Goal: Information Seeking & Learning: Find specific fact

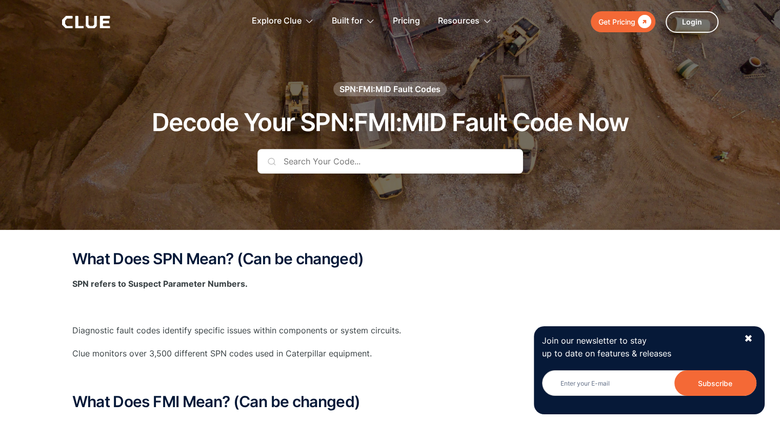
click at [320, 167] on input "text" at bounding box center [389, 161] width 265 height 25
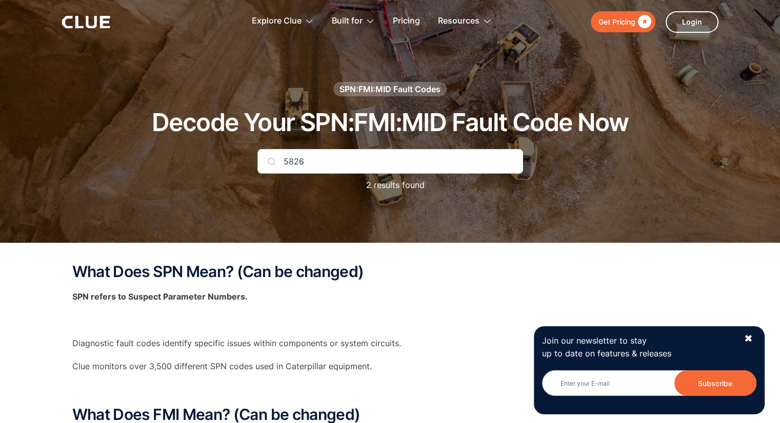
type input "5826"
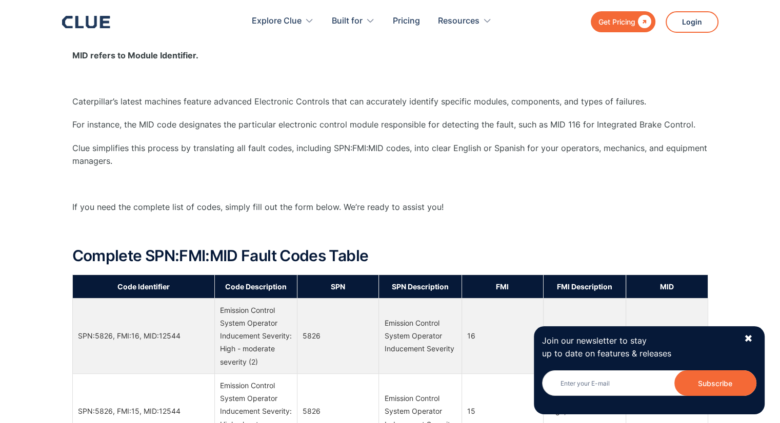
scroll to position [718, 0]
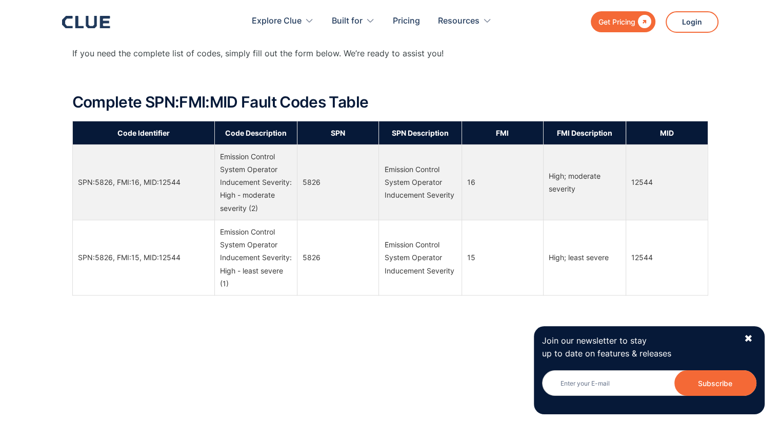
drag, startPoint x: 392, startPoint y: 180, endPoint x: 459, endPoint y: 222, distance: 79.4
click at [459, 220] on td "Emission Control System Operator Inducement Severity" at bounding box center [420, 182] width 83 height 75
drag, startPoint x: 467, startPoint y: 190, endPoint x: 488, endPoint y: 191, distance: 20.6
click at [486, 191] on td "16" at bounding box center [501, 182] width 81 height 75
drag, startPoint x: 569, startPoint y: 187, endPoint x: 597, endPoint y: 210, distance: 36.0
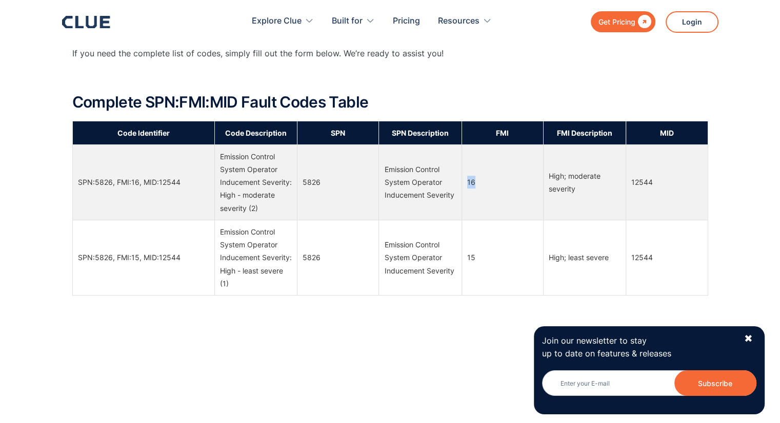
click at [596, 210] on td "High; moderate severity" at bounding box center [584, 182] width 83 height 75
drag, startPoint x: 654, startPoint y: 194, endPoint x: 610, endPoint y: 197, distance: 43.7
click at [623, 194] on tr "SPN:5826, FMI:16, MID:12544 Emission Control System Operator Inducement Severit…" at bounding box center [389, 182] width 635 height 75
click at [585, 217] on td "High; moderate severity" at bounding box center [584, 182] width 83 height 75
click at [750, 339] on div "✖" at bounding box center [748, 339] width 9 height 13
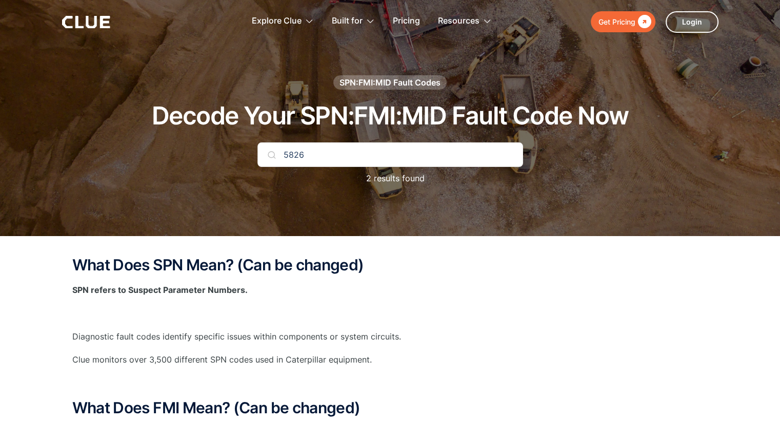
scroll to position [0, 0]
